Goal: Task Accomplishment & Management: Manage account settings

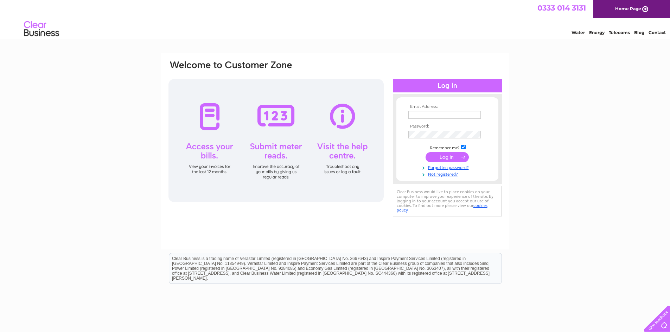
type input "[PERSON_NAME][EMAIL_ADDRESS][DOMAIN_NAME]"
click at [453, 157] on input "submit" at bounding box center [447, 157] width 43 height 10
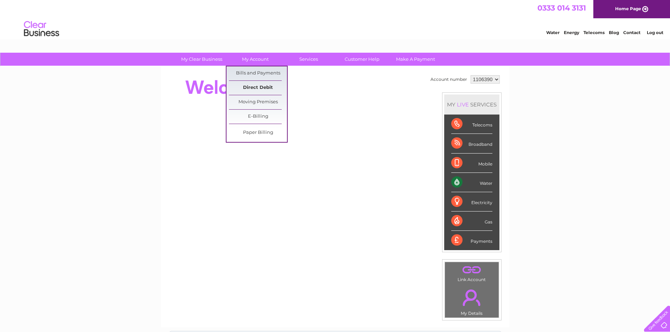
click at [263, 84] on link "Direct Debit" at bounding box center [258, 88] width 58 height 14
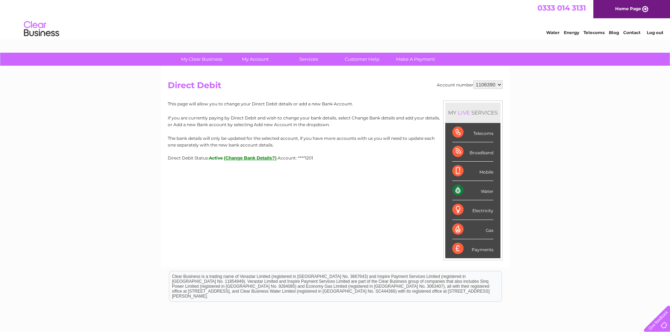
click at [263, 159] on button "(Change Bank Details?)" at bounding box center [250, 157] width 53 height 5
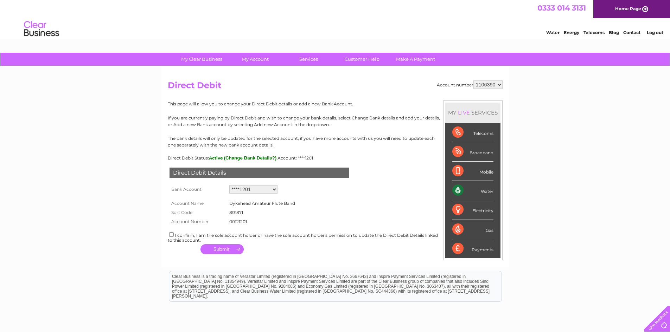
click at [246, 193] on select "Add new account ****1201" at bounding box center [253, 189] width 48 height 8
select select "0"
click at [229, 185] on select "Add new account ****1201" at bounding box center [253, 189] width 48 height 8
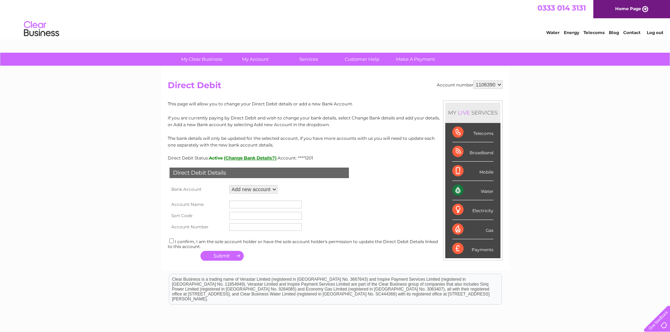
click at [253, 206] on input "text" at bounding box center [265, 205] width 72 height 8
type input "Dykehead Amateur Flute Band"
click at [262, 215] on input "text" at bounding box center [265, 216] width 72 height 8
type input "83-15-10"
click at [264, 231] on input "text" at bounding box center [265, 227] width 72 height 8
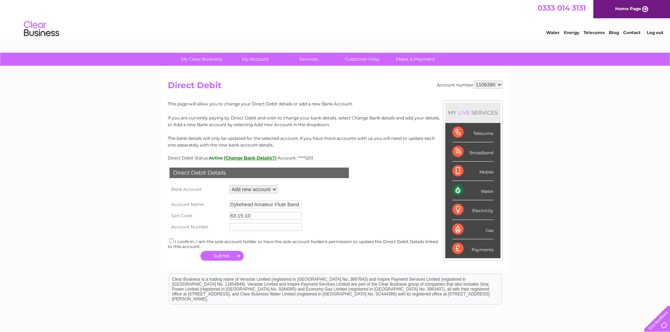
type input "00196291"
click at [171, 243] on input "checkbox" at bounding box center [171, 241] width 5 height 5
checkbox input "true"
click at [229, 256] on button "button" at bounding box center [221, 256] width 43 height 10
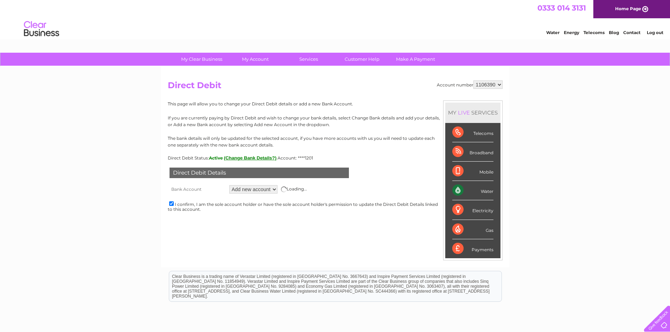
click at [500, 82] on select "1106390" at bounding box center [487, 85] width 29 height 8
click at [538, 98] on div "My Clear Business Login Details My Details My Preferences Link Account My Accou…" at bounding box center [335, 220] width 670 height 335
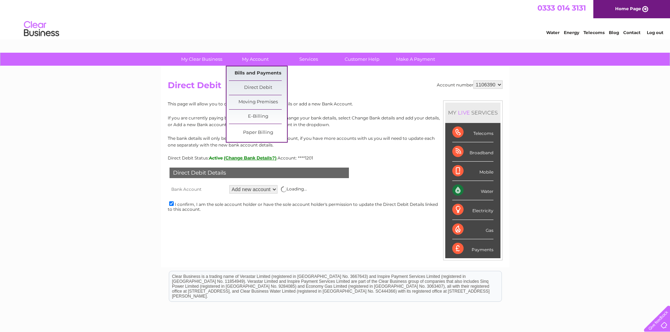
click at [243, 70] on link "Bills and Payments" at bounding box center [258, 73] width 58 height 14
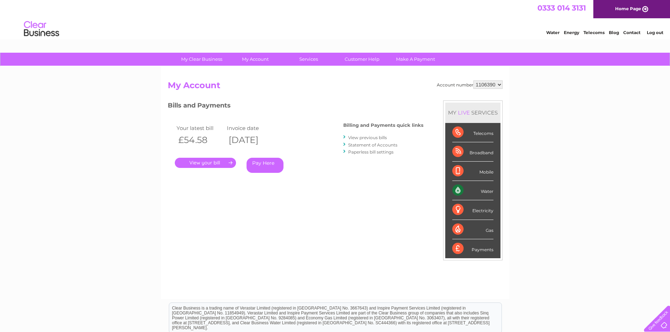
click at [383, 145] on link "Statement of Accounts" at bounding box center [372, 144] width 49 height 5
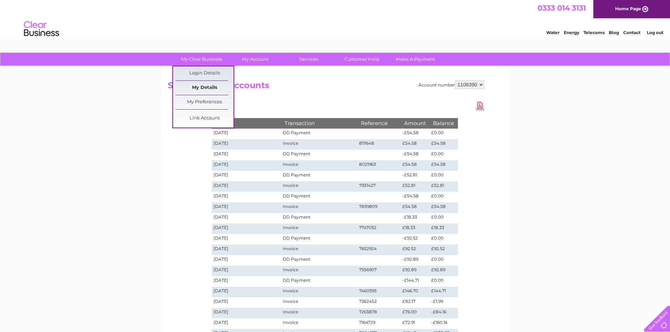
click at [216, 87] on link "My Details" at bounding box center [205, 88] width 58 height 14
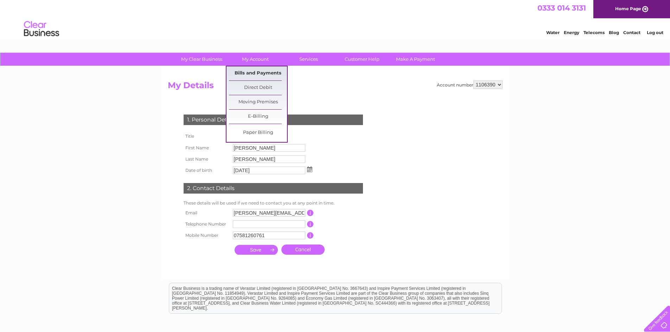
click at [254, 74] on link "Bills and Payments" at bounding box center [258, 73] width 58 height 14
click at [265, 74] on link "Bills and Payments" at bounding box center [258, 73] width 58 height 14
click at [264, 114] on link "E-Billing" at bounding box center [258, 117] width 58 height 14
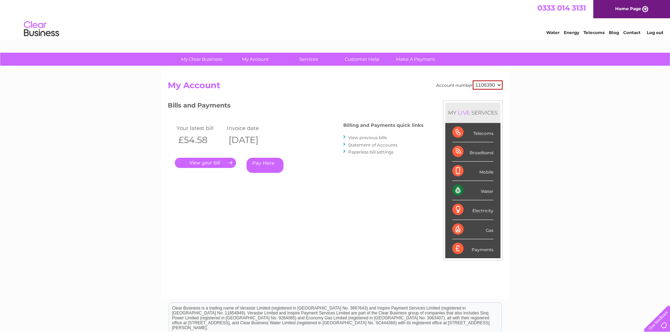
click at [219, 163] on link "." at bounding box center [205, 163] width 61 height 10
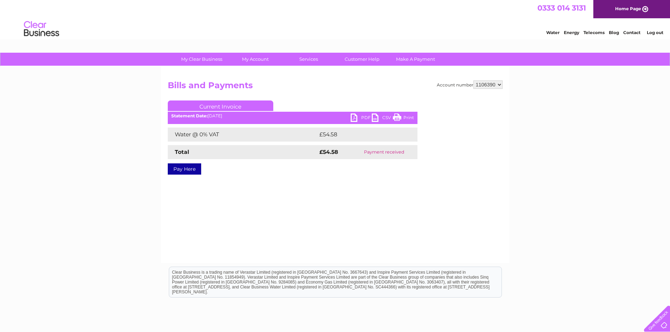
click at [364, 117] on link "PDF" at bounding box center [361, 119] width 21 height 10
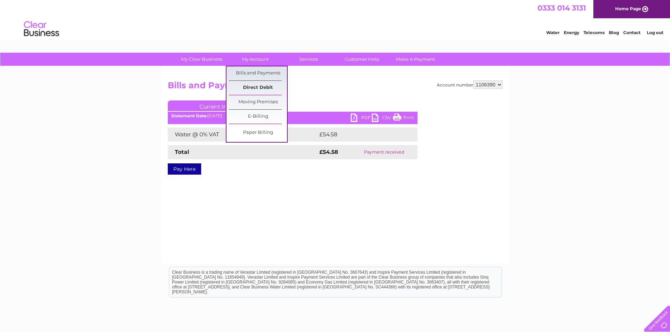
click at [254, 88] on link "Direct Debit" at bounding box center [258, 88] width 58 height 14
